Goal: Obtain resource: Download file/media

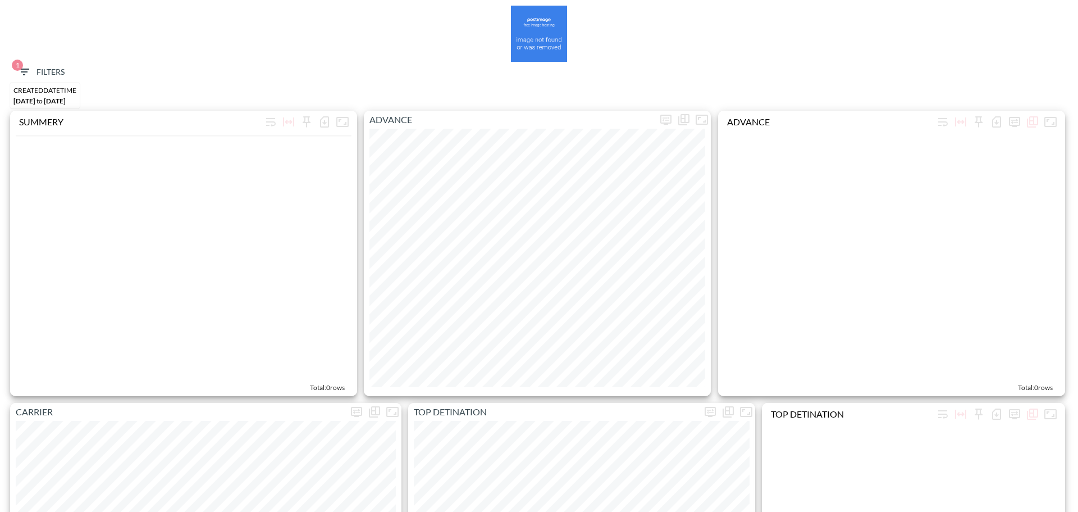
click at [20, 67] on span "1" at bounding box center [17, 65] width 11 height 11
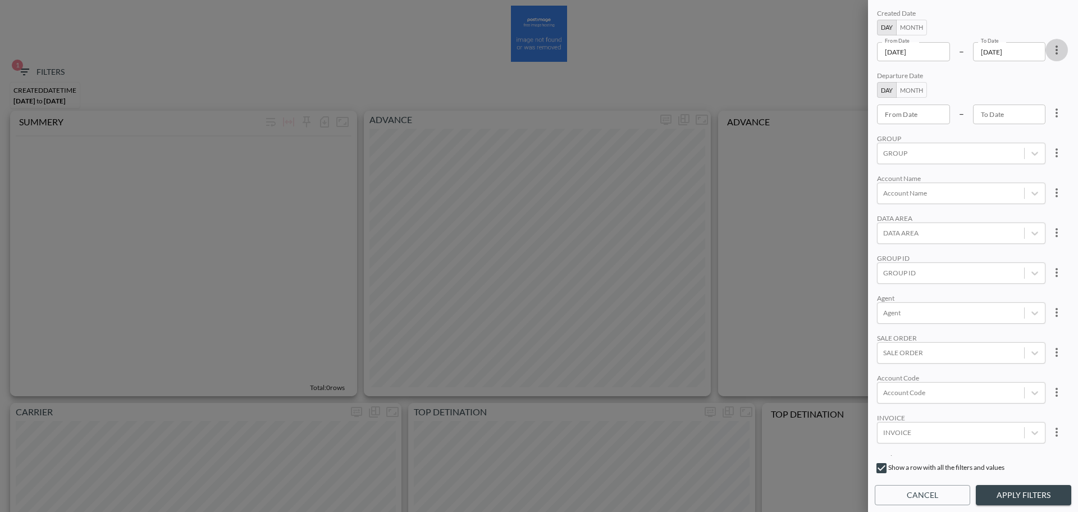
click at [1057, 56] on icon "more" at bounding box center [1056, 49] width 13 height 13
click at [1037, 75] on li "Clear" at bounding box center [1015, 76] width 101 height 20
type input "YYYY-MM-DD"
click at [897, 52] on input "YYYY-MM-DD" at bounding box center [913, 51] width 73 height 19
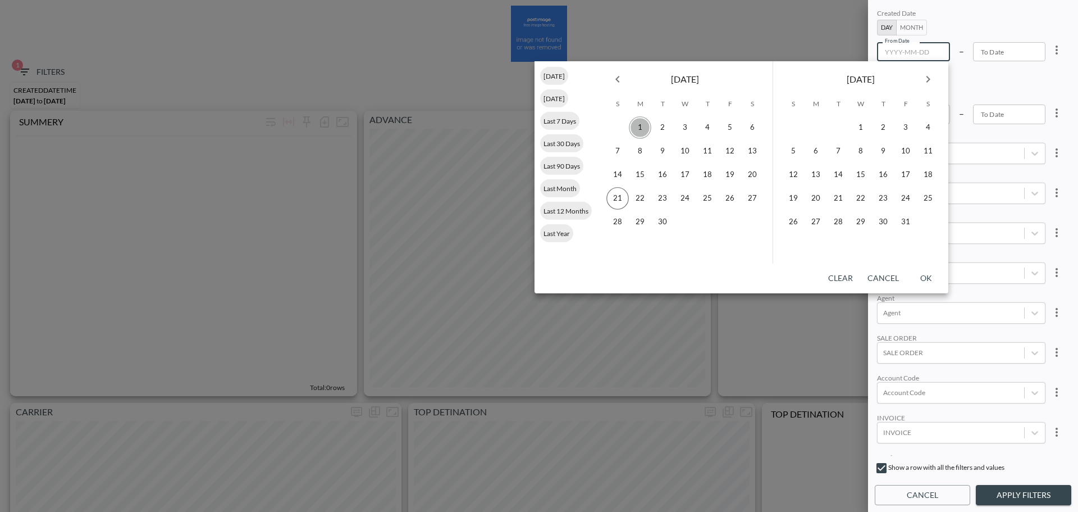
click at [644, 124] on button "1" at bounding box center [640, 127] width 22 height 22
type input "[DATE]"
click at [621, 203] on button "21" at bounding box center [618, 198] width 22 height 22
type input "[DATE]"
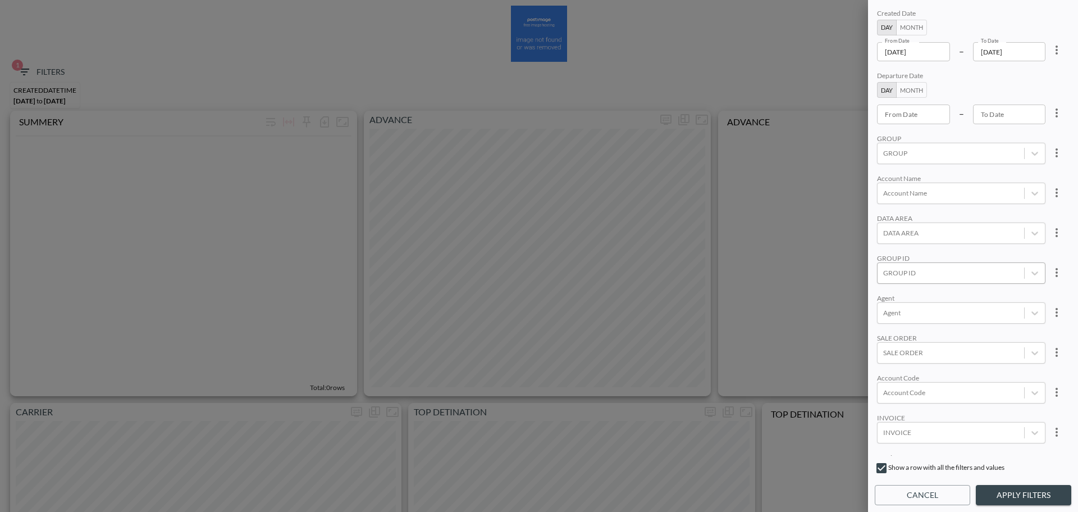
click at [919, 275] on div at bounding box center [951, 272] width 135 height 11
click at [886, 215] on input "CLOUDINARY" at bounding box center [886, 217] width 24 height 24
type input "clo"
click at [953, 171] on div "Created Date Day Month From Date [DATE] From Date – To Date [DATE] To Date Depa…" at bounding box center [973, 231] width 197 height 449
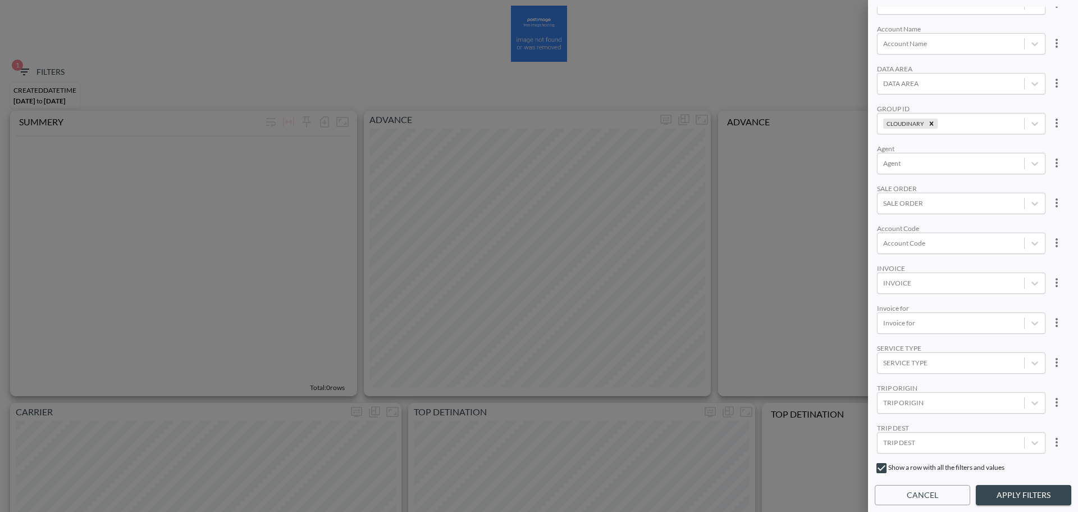
click at [1010, 493] on button "Apply Filters" at bounding box center [1023, 495] width 95 height 21
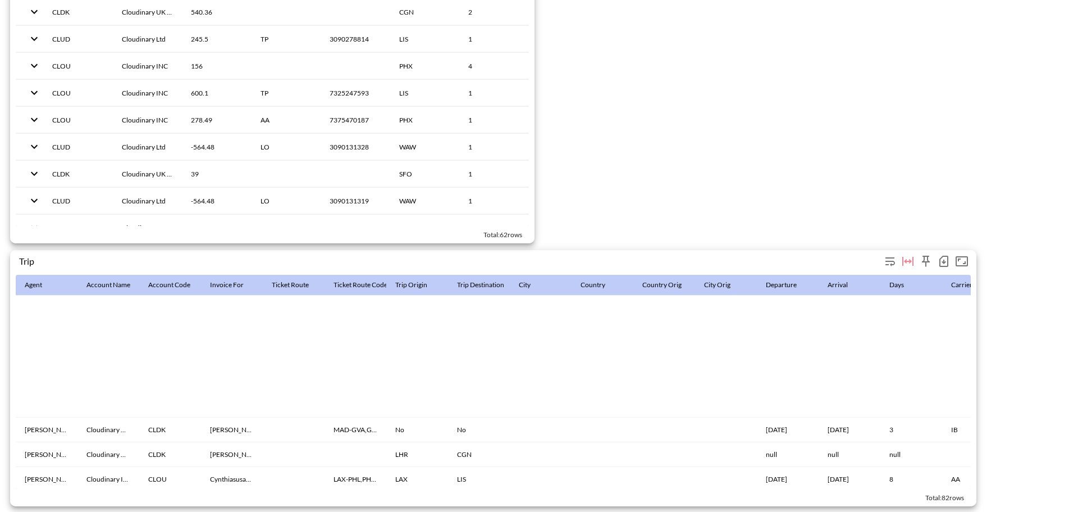
scroll to position [337, 0]
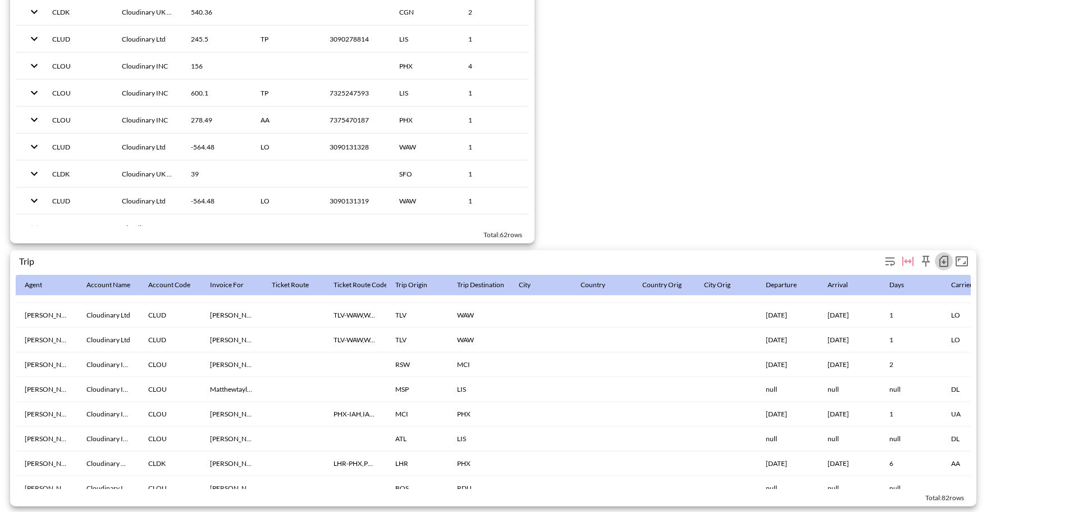
click at [943, 256] on icon "button" at bounding box center [944, 261] width 9 height 11
click at [854, 282] on li "Download CSV ( 82 Rows )" at bounding box center [887, 279] width 132 height 20
